Goal: Find specific page/section: Find specific page/section

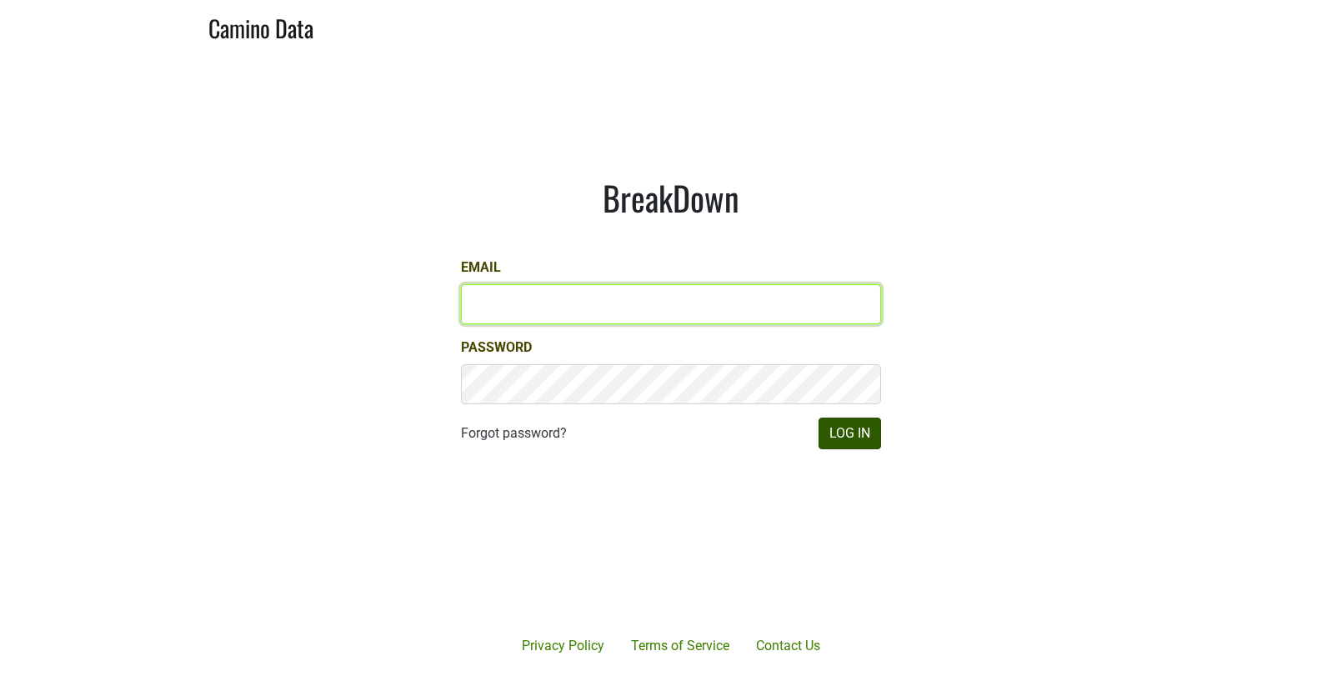
type input "matt@dumol.com"
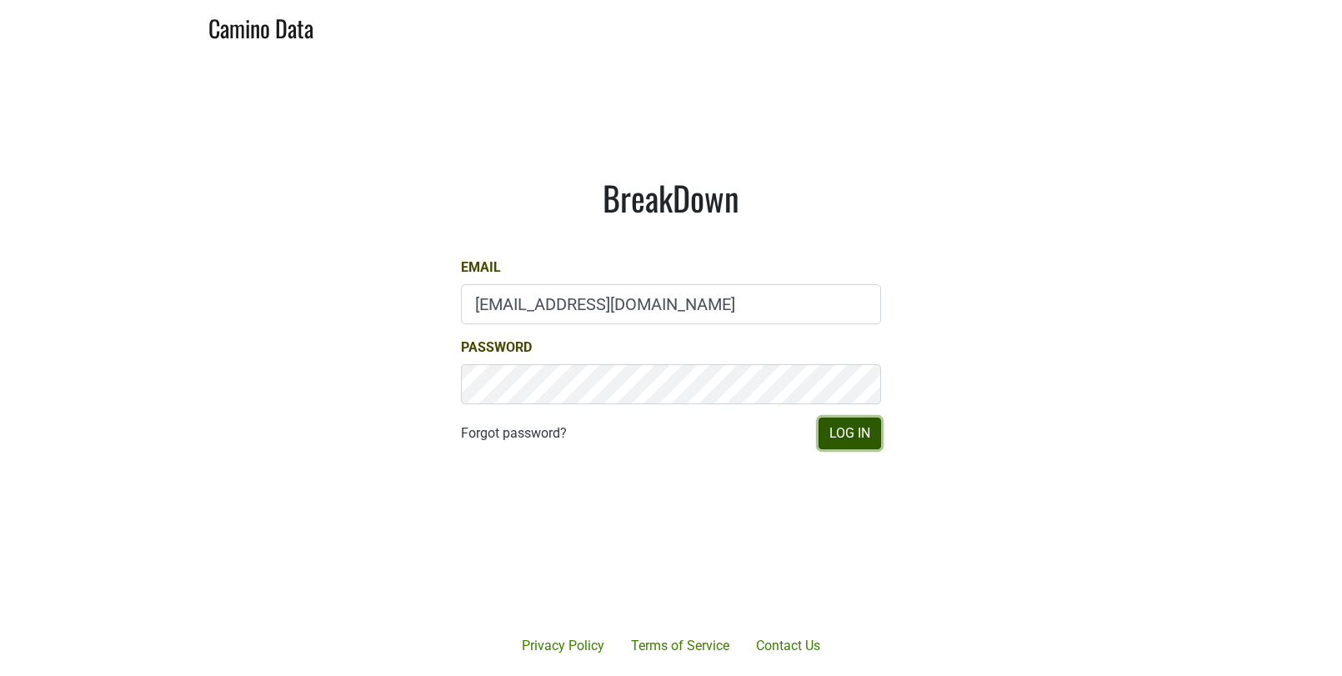
click at [849, 423] on button "Log In" at bounding box center [849, 434] width 63 height 32
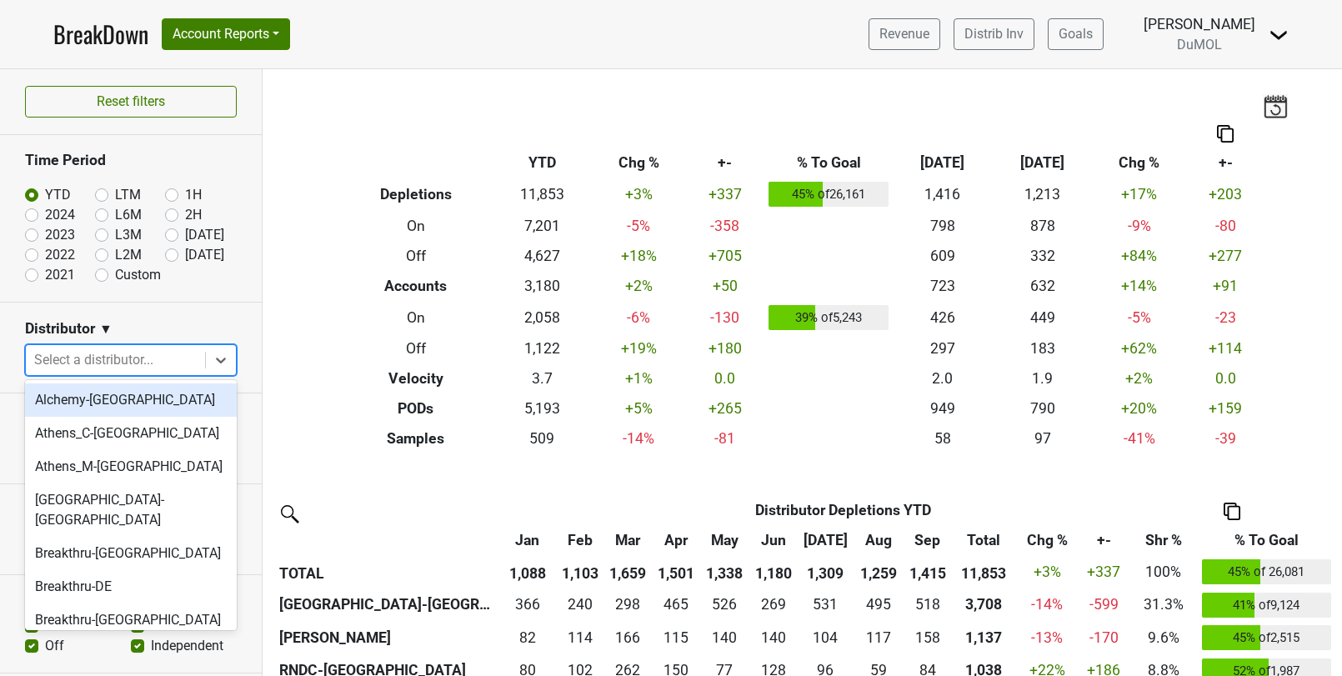
click at [98, 352] on div at bounding box center [115, 359] width 163 height 23
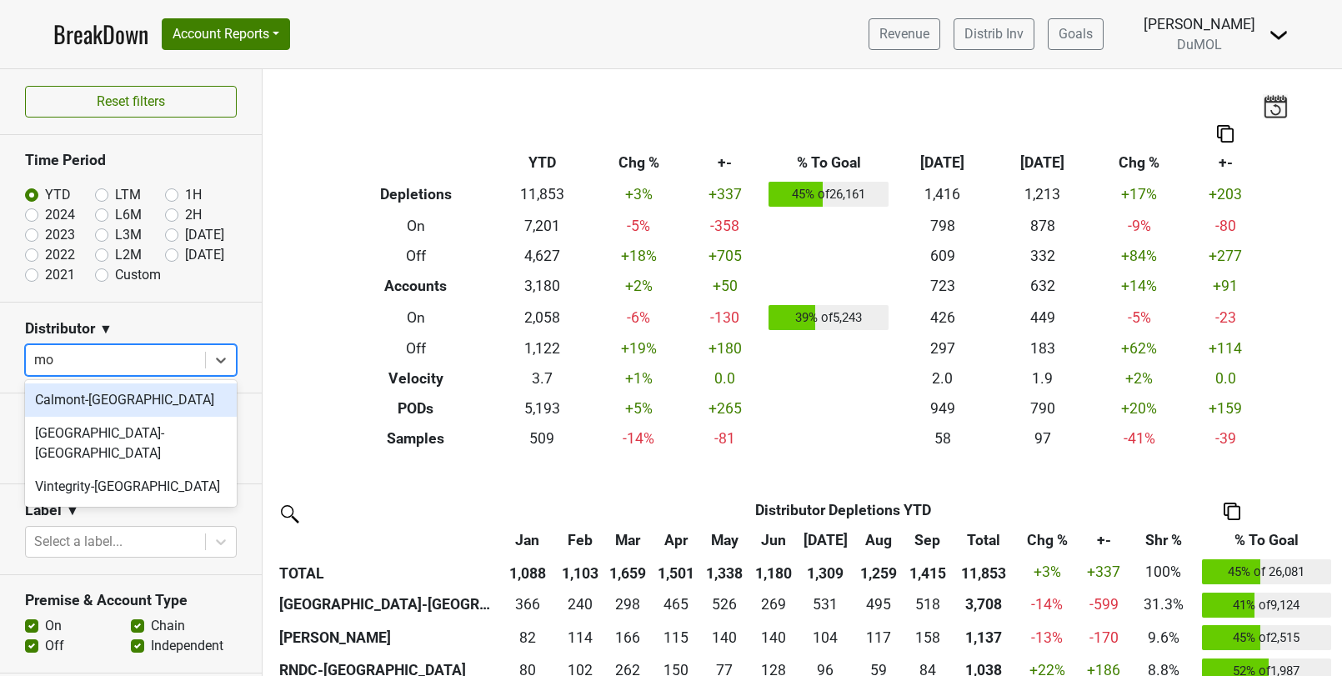
type input "mon"
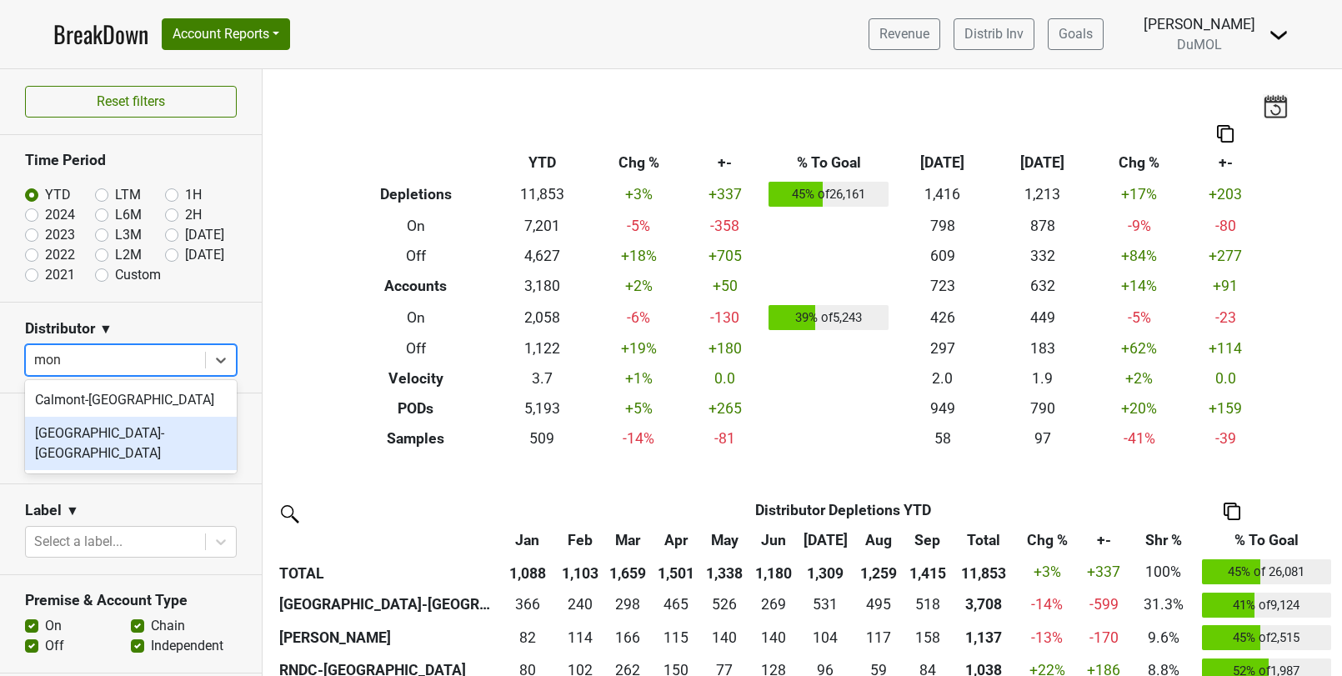
click at [85, 438] on div "[GEOGRAPHIC_DATA]-[GEOGRAPHIC_DATA]" at bounding box center [131, 443] width 212 height 53
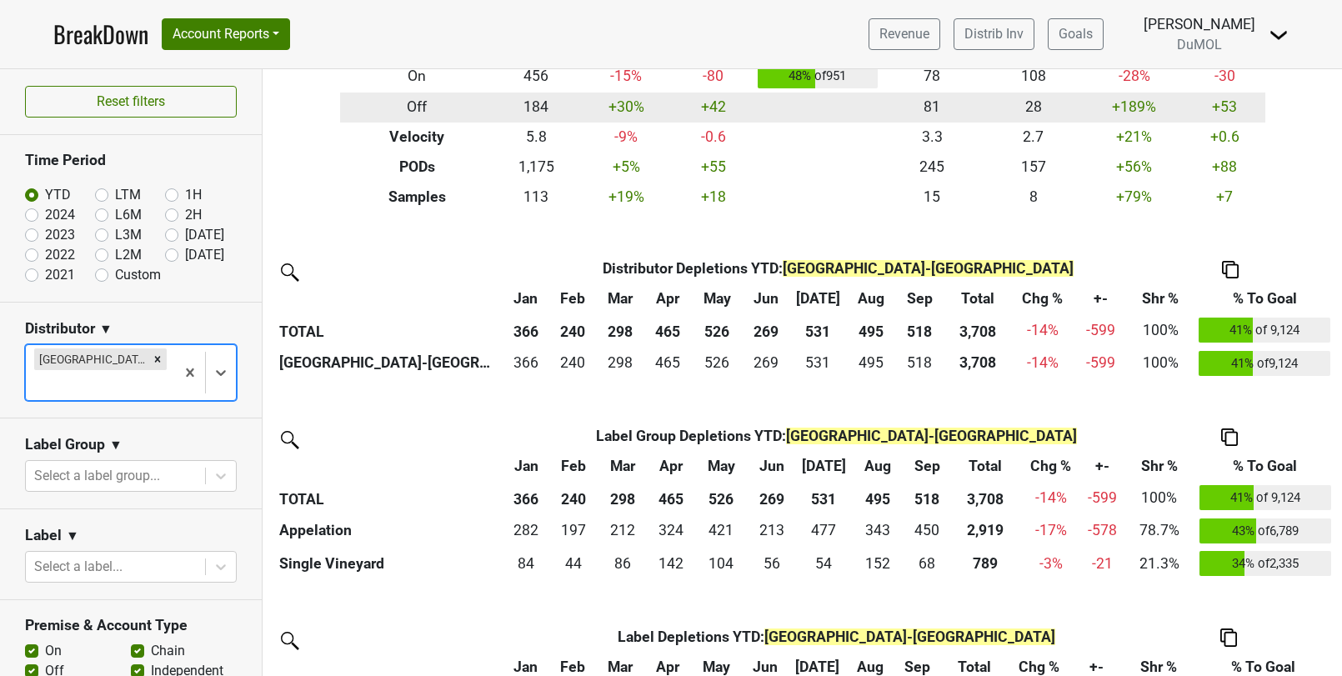
scroll to position [292, 0]
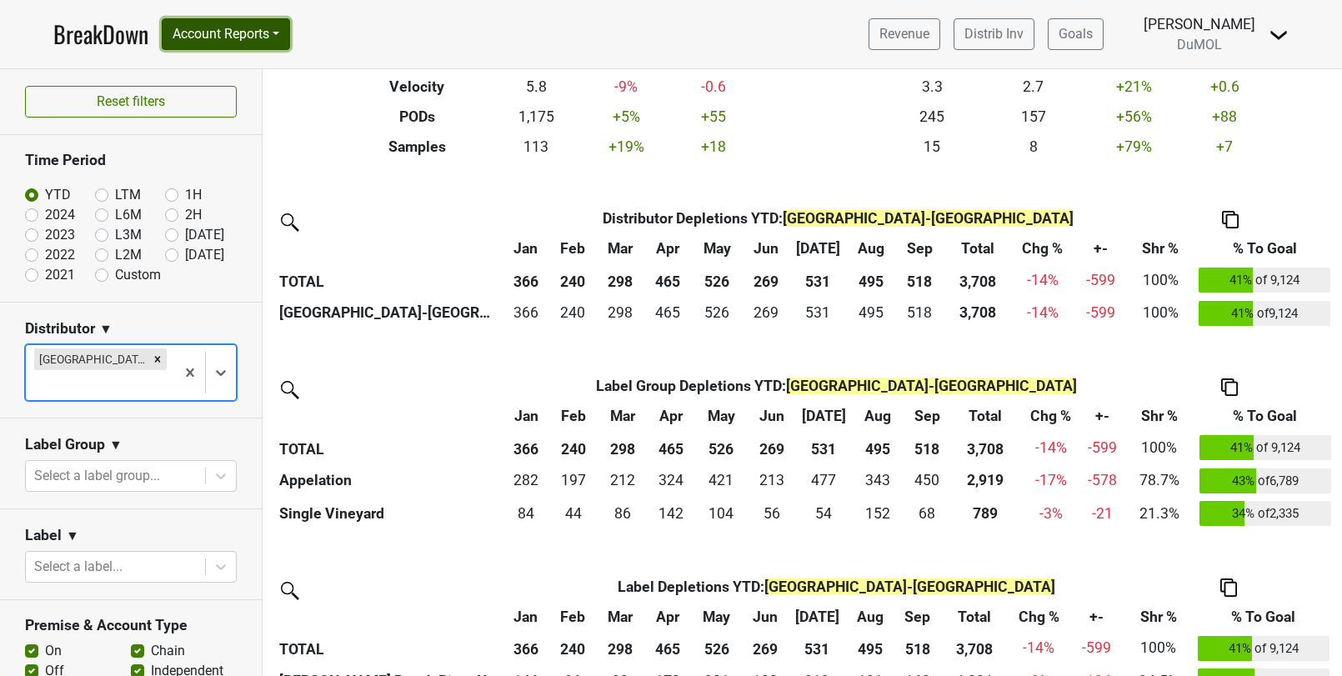
click at [271, 30] on button "Account Reports" at bounding box center [226, 34] width 128 height 32
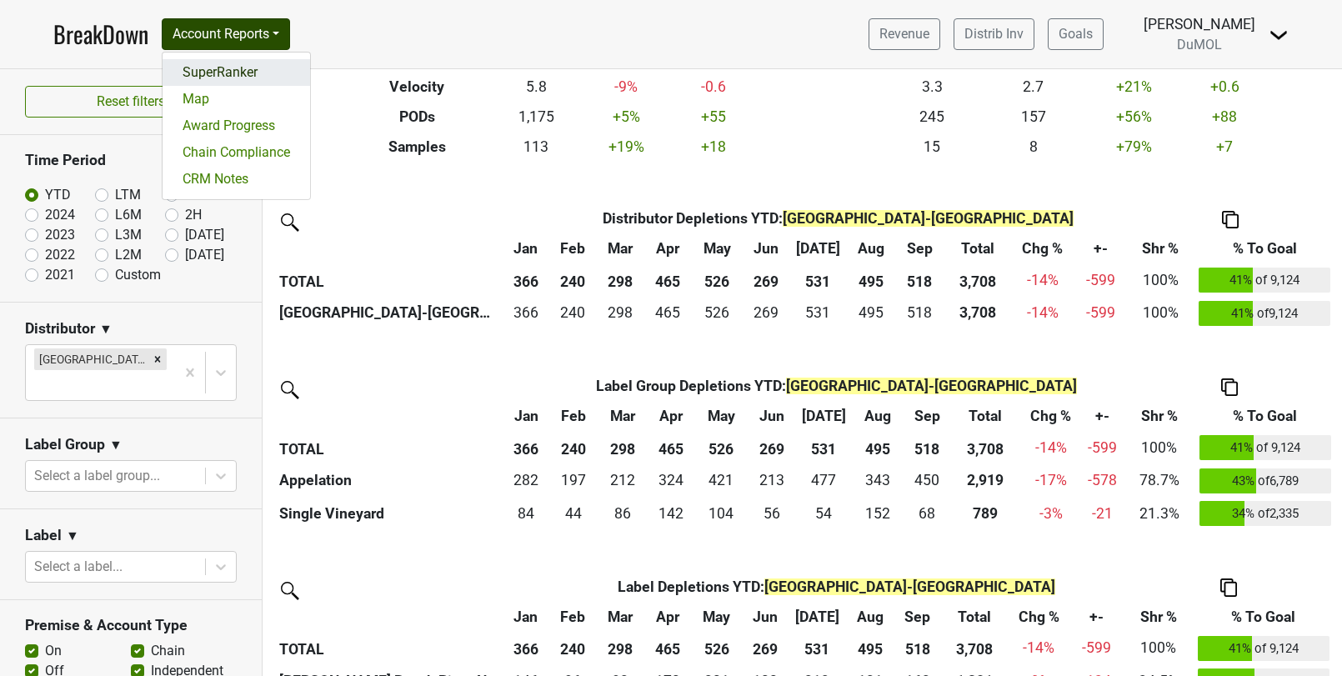
click at [257, 64] on link "SuperRanker" at bounding box center [237, 72] width 148 height 27
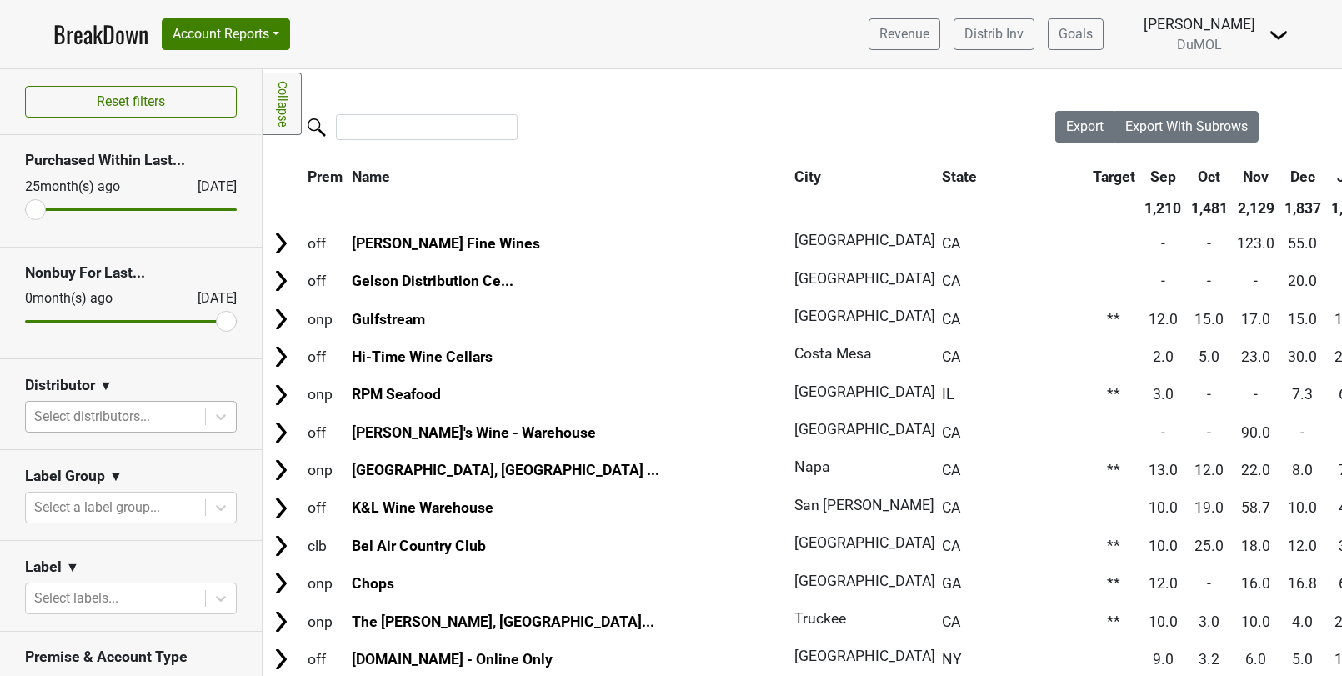
click at [129, 412] on div at bounding box center [115, 416] width 163 height 23
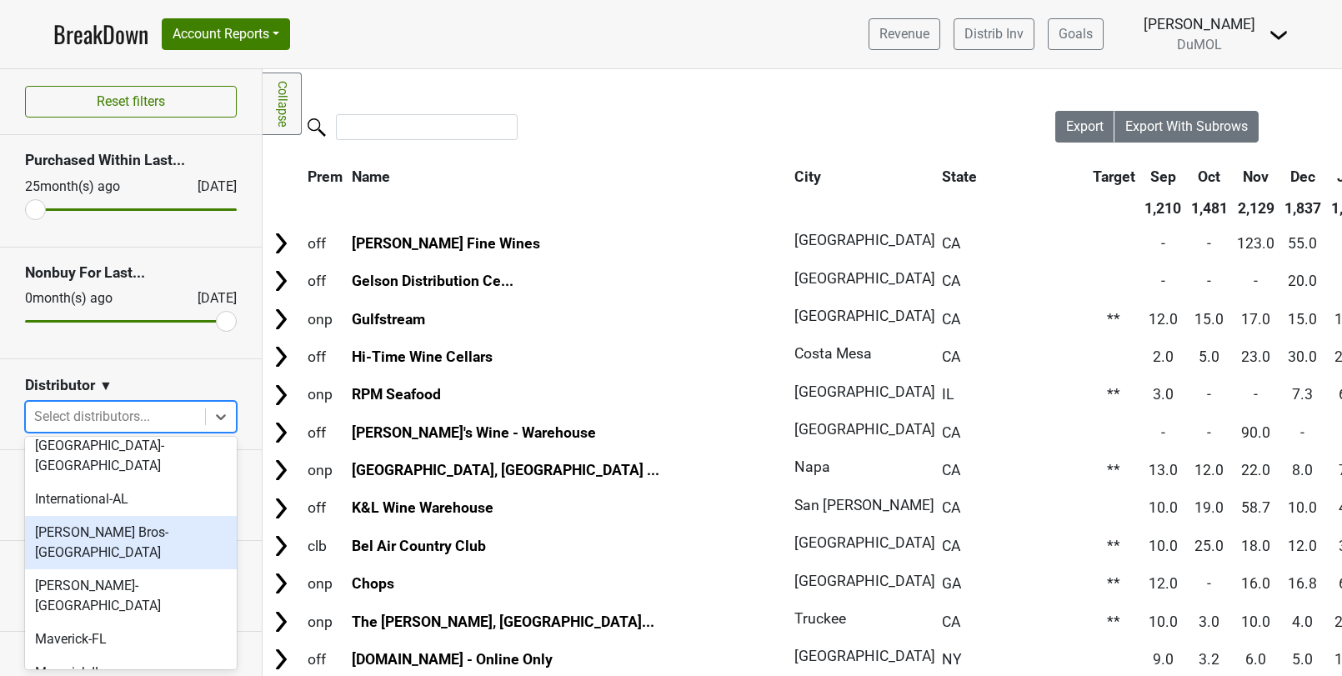
scroll to position [654, 0]
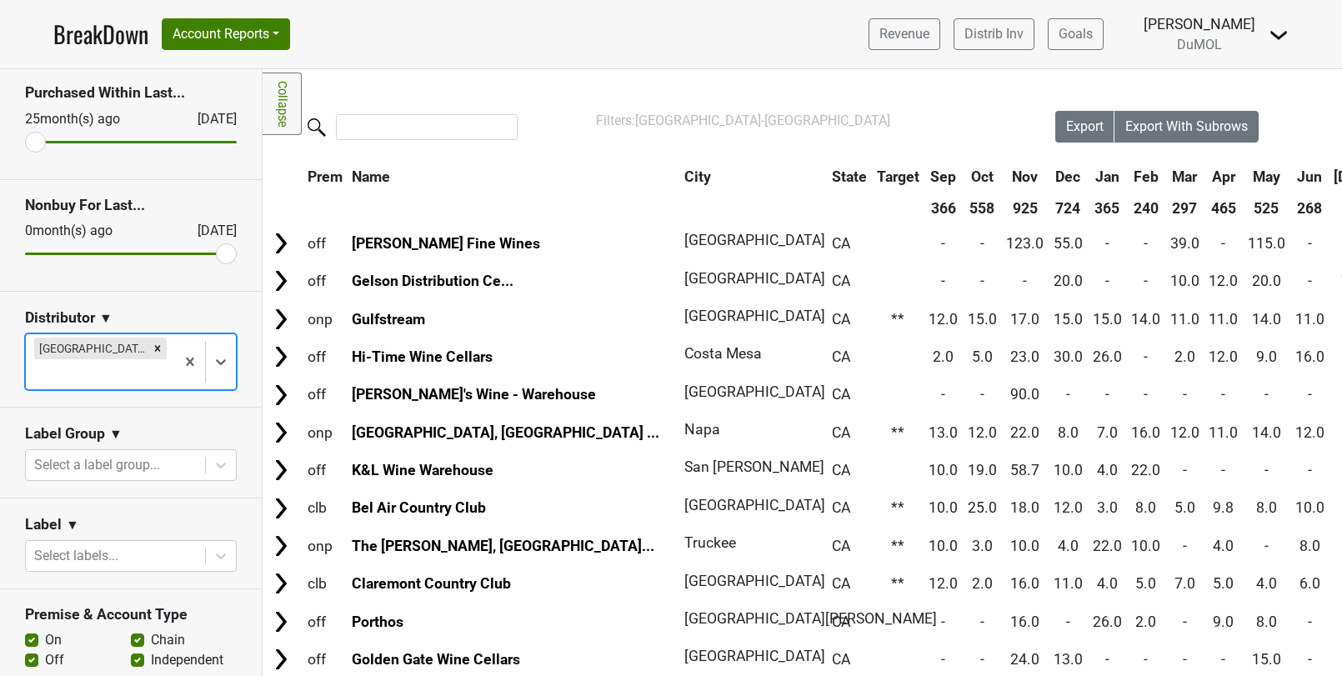
scroll to position [69, 0]
click at [45, 648] on label "Off" at bounding box center [54, 658] width 19 height 20
click at [35, 648] on input "Off" at bounding box center [31, 656] width 13 height 17
checkbox input "false"
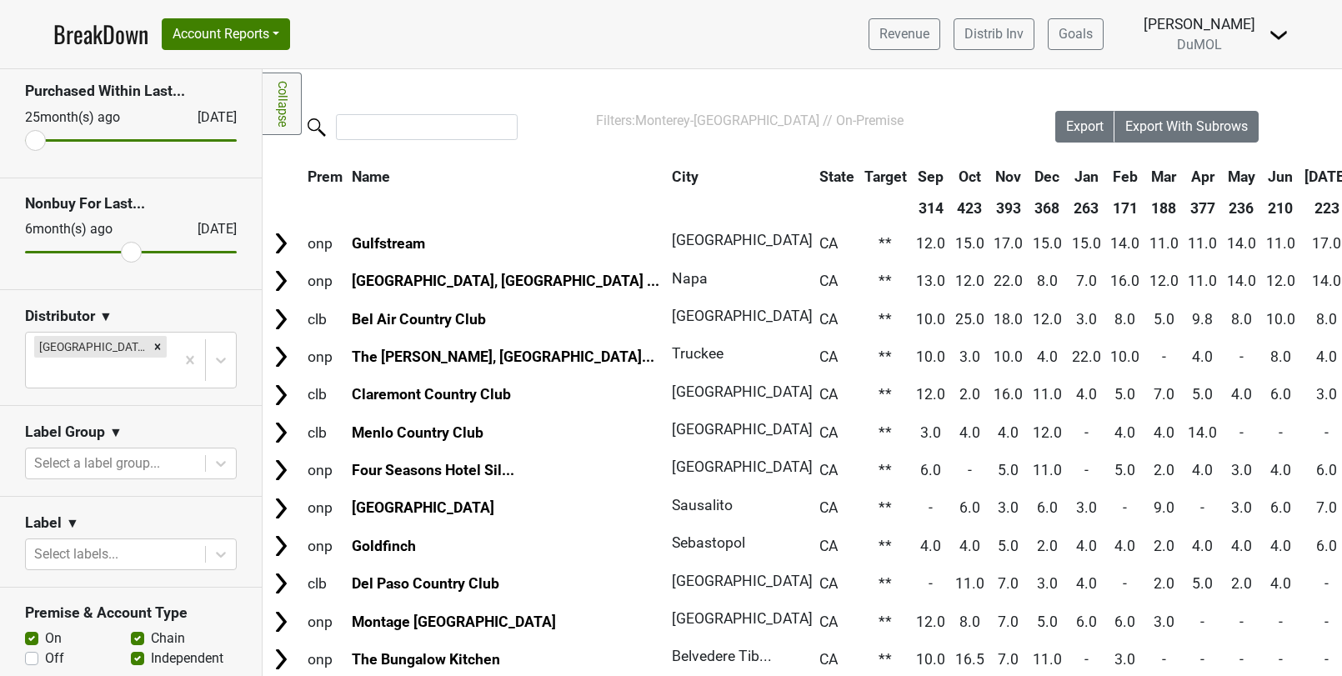
drag, startPoint x: 222, startPoint y: 249, endPoint x: 134, endPoint y: 248, distance: 87.5
type input "6"
click at [134, 251] on input "range" at bounding box center [131, 252] width 212 height 3
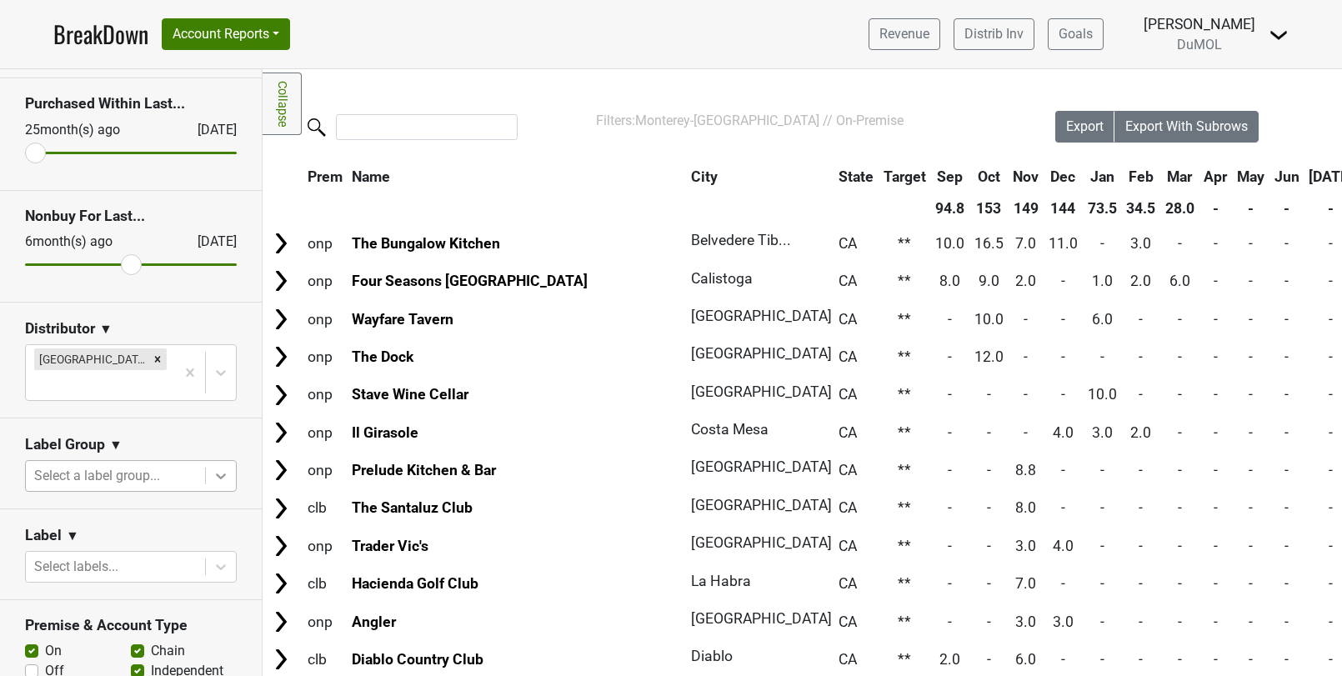
scroll to position [0, 0]
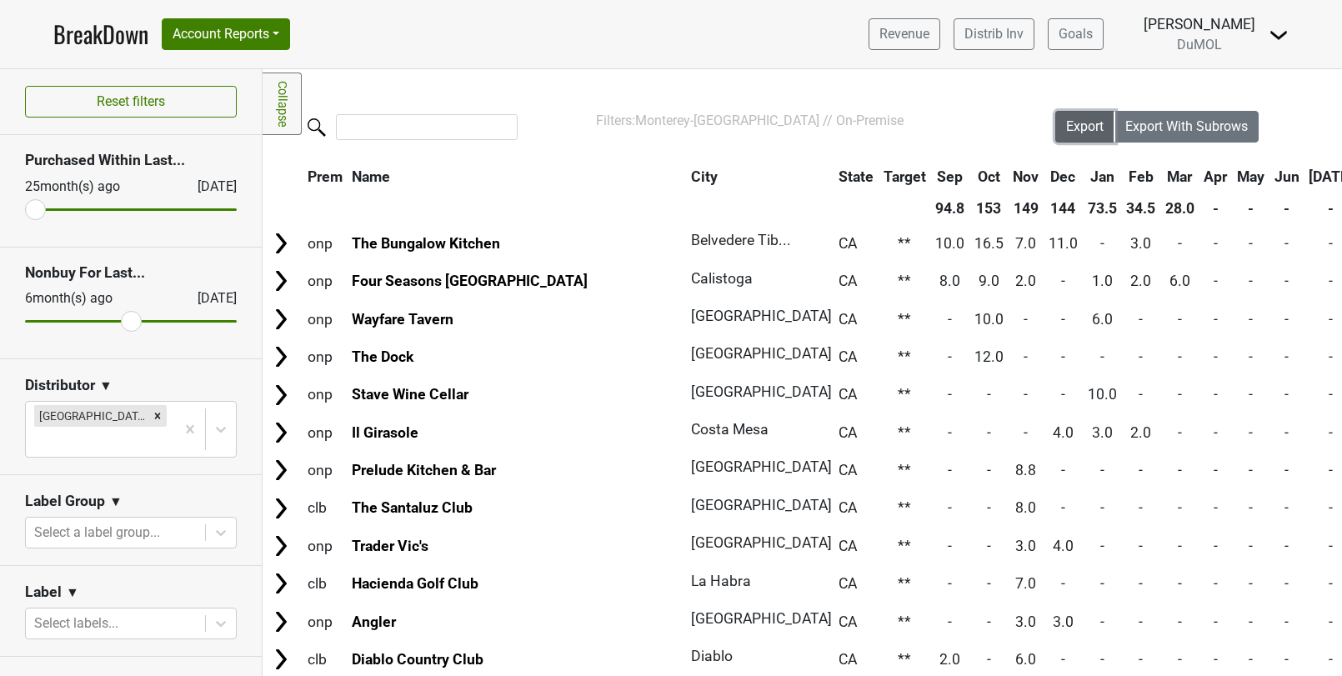
click at [1089, 123] on span "Export" at bounding box center [1085, 126] width 38 height 16
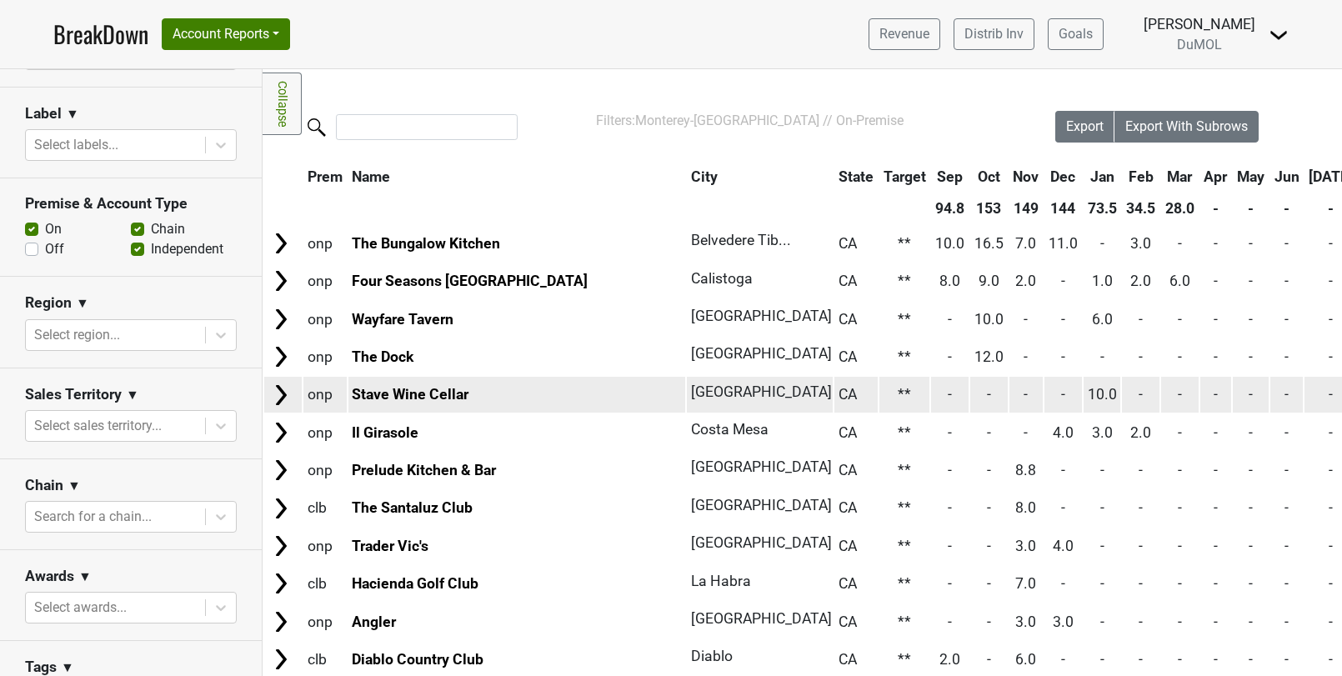
scroll to position [622, 0]
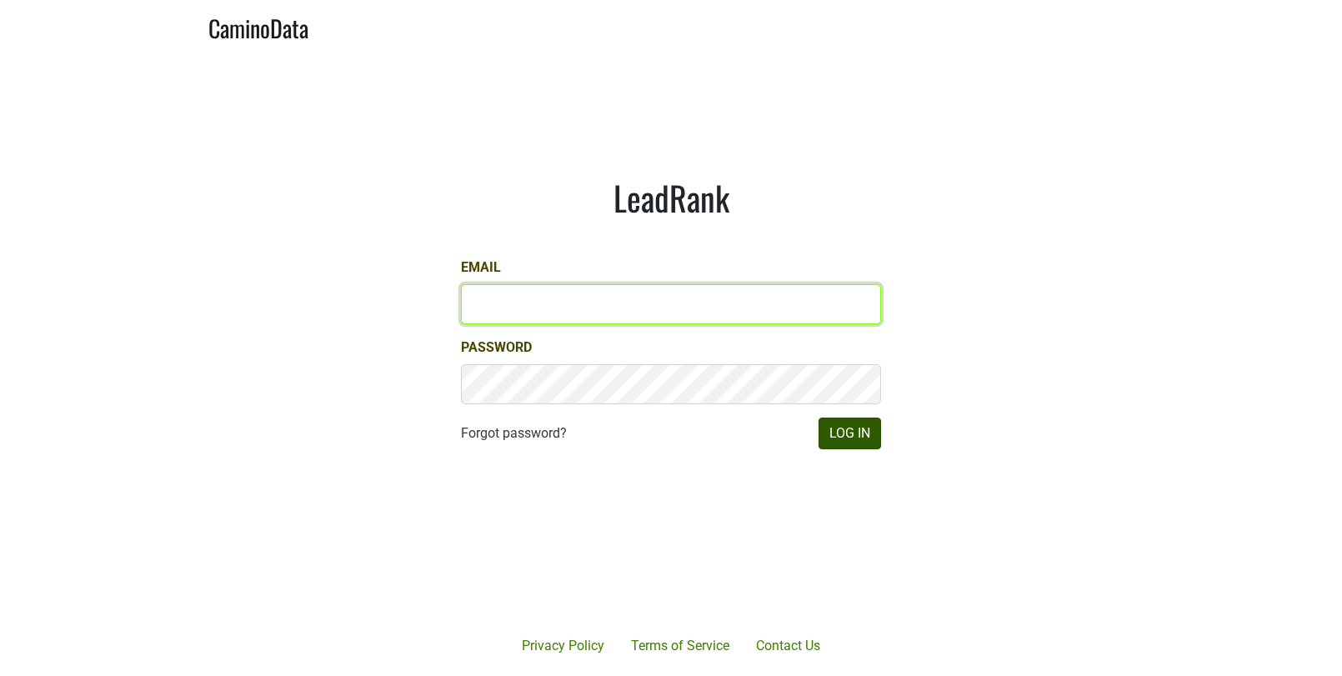
type input "matt@dumol.com"
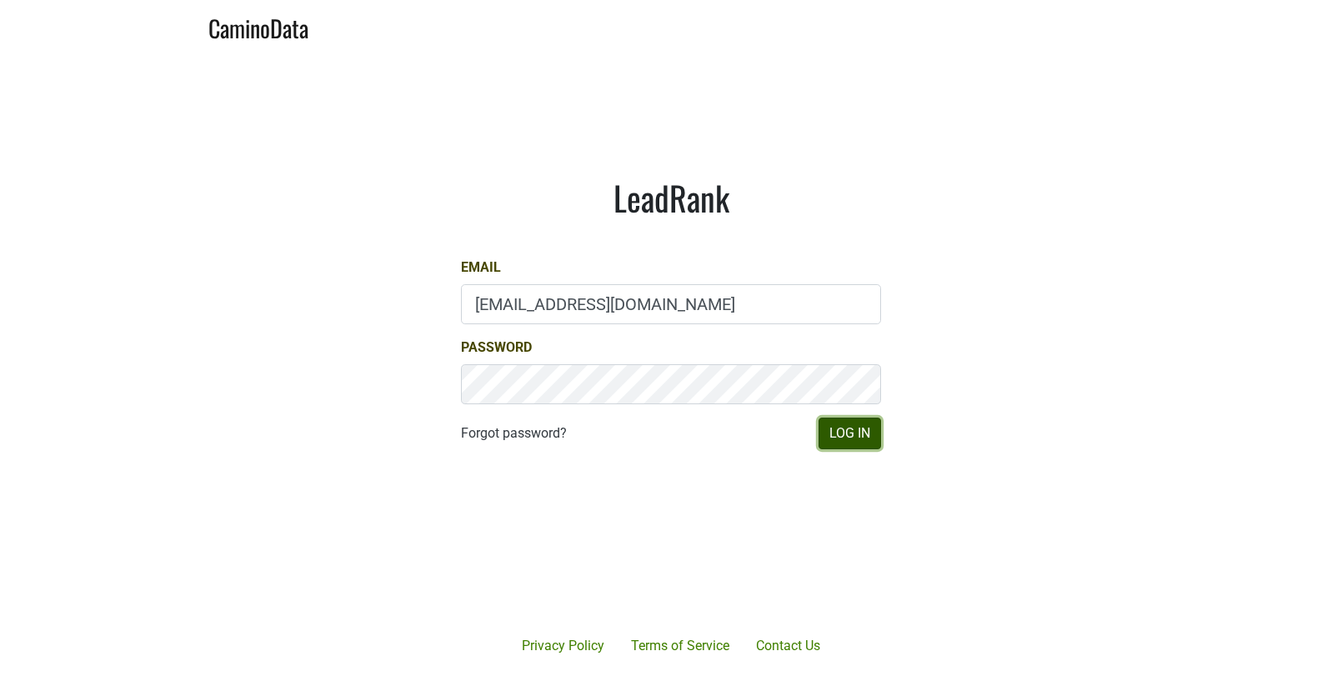
click at [842, 442] on button "Log In" at bounding box center [849, 434] width 63 height 32
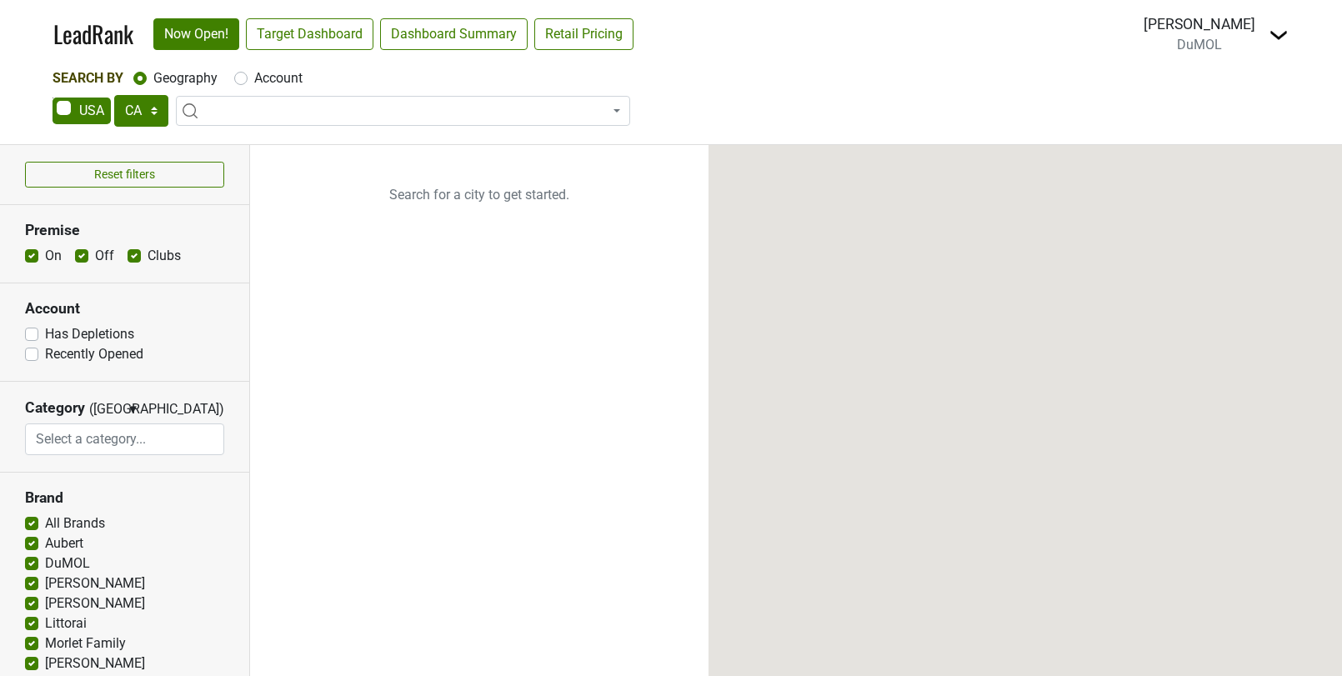
select select "CA"
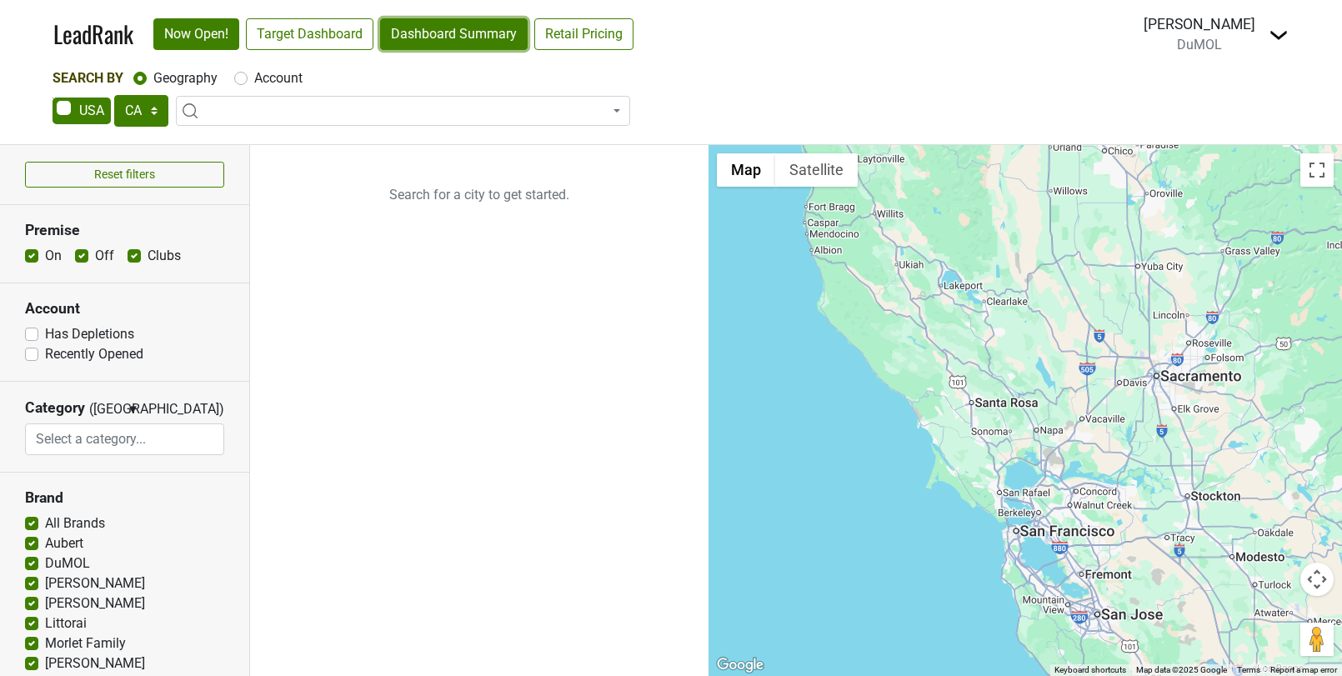
click at [471, 23] on link "Dashboard Summary" at bounding box center [454, 34] width 148 height 32
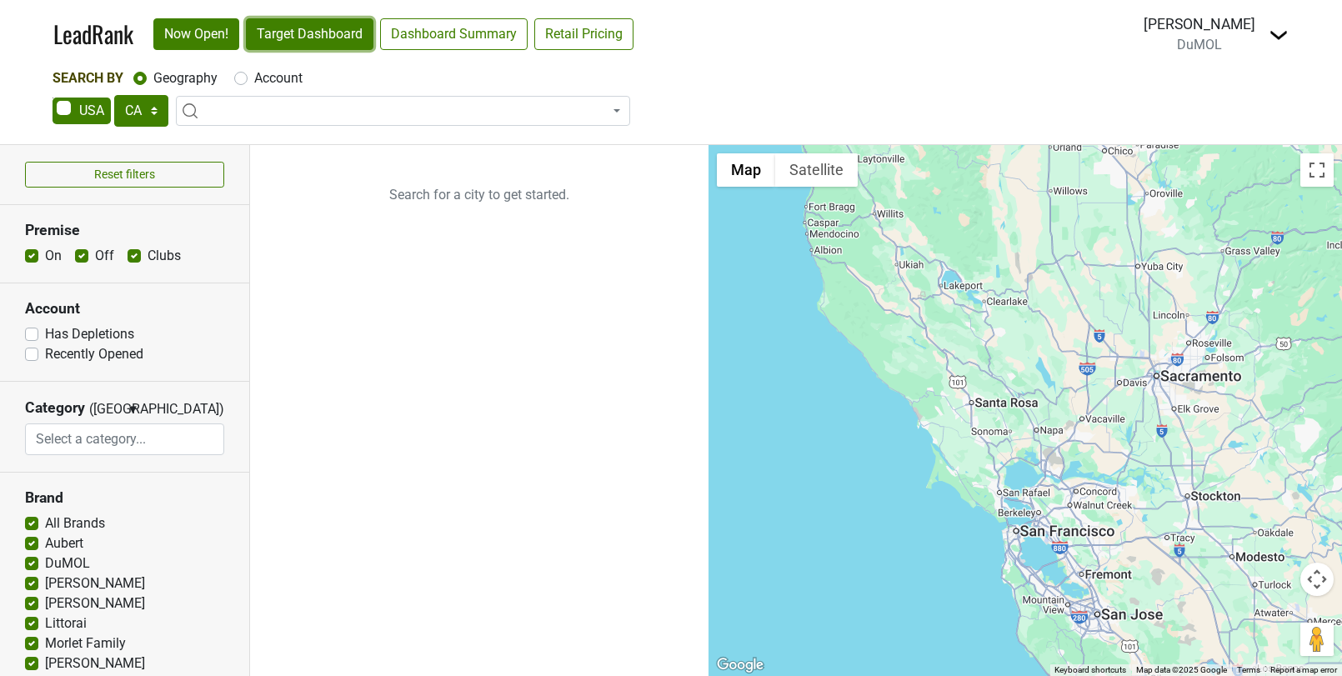
click at [307, 36] on link "Target Dashboard" at bounding box center [310, 34] width 128 height 32
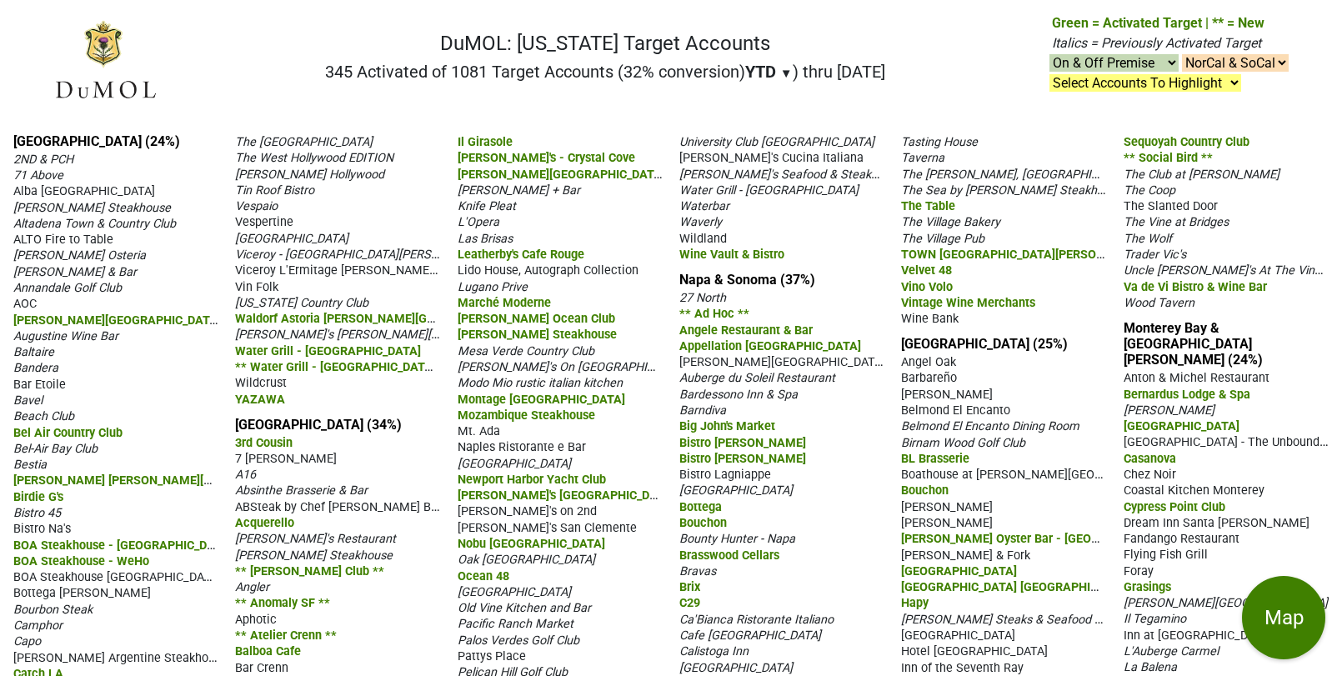
click at [1144, 66] on select "On & Off Premise On Premise Off Premise Country Clubs Only" at bounding box center [1113, 63] width 129 height 18
click at [1049, 54] on select "On & Off Premise On Premise Off Premise Country Clubs Only" at bounding box center [1113, 63] width 129 height 18
click at [1222, 63] on select "NorCal & SoCal NorCal Only SoCal Only" at bounding box center [1235, 63] width 107 height 18
click at [1182, 54] on select "NorCal & SoCal NorCal Only SoCal Only" at bounding box center [1235, 63] width 107 height 18
click at [1168, 84] on select "Select Accounts To Highlight **Activated After [DATE]** Prev. Active, YTD Non-B…" at bounding box center [1145, 83] width 192 height 18
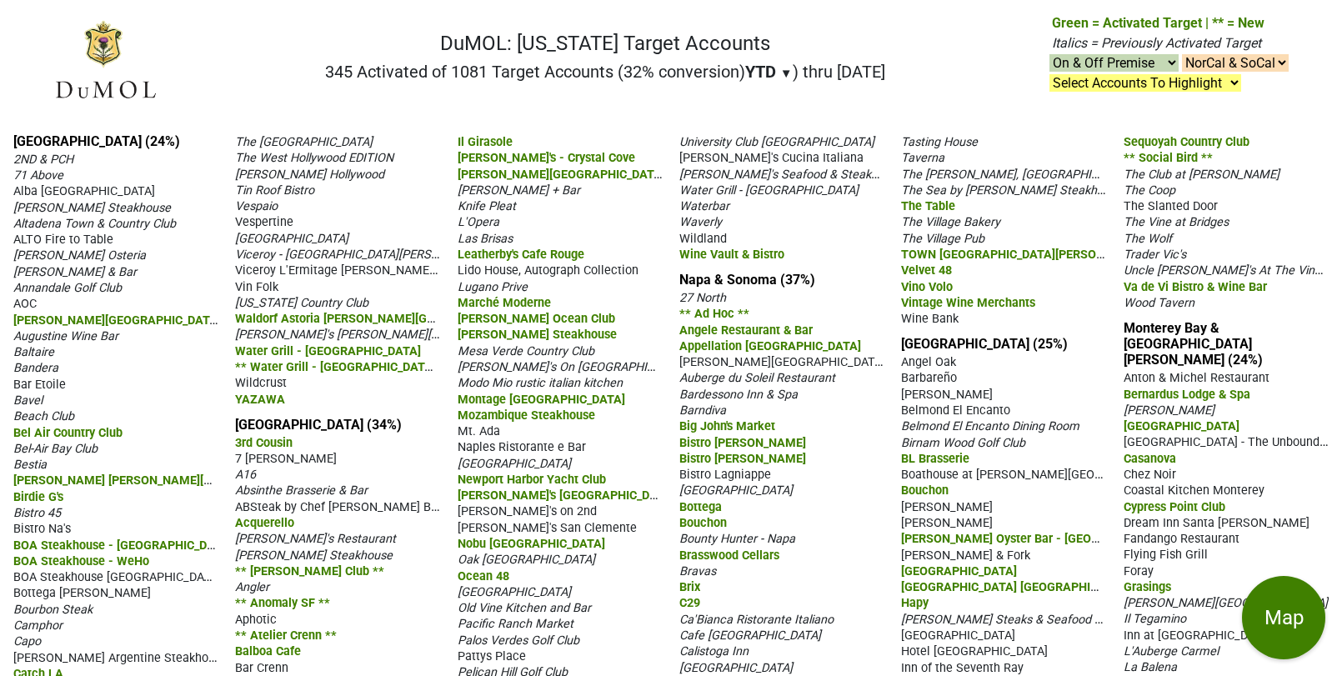
click at [1049, 74] on select "Select Accounts To Highlight **Activated After [DATE]** Prev. Active, YTD Non-B…" at bounding box center [1145, 83] width 192 height 18
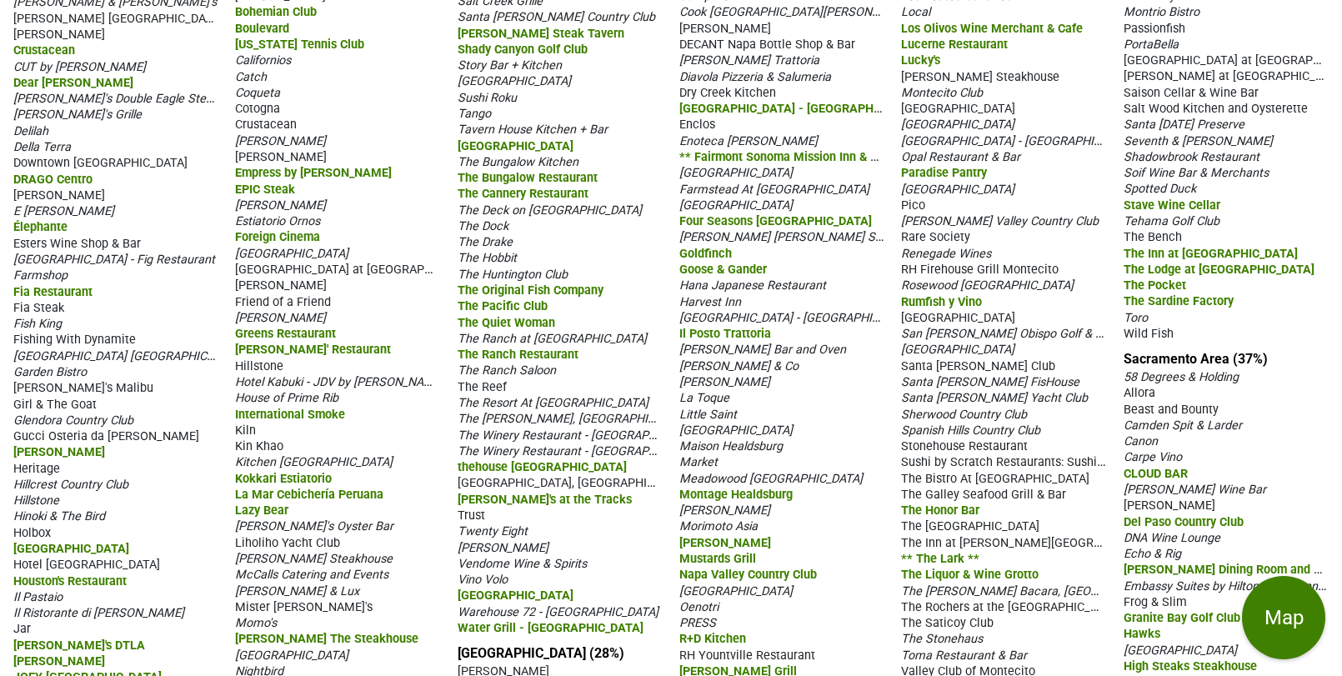
scroll to position [767, 0]
click at [1201, 353] on link "Sacramento Area (37%)" at bounding box center [1196, 360] width 144 height 16
